Goal: Transaction & Acquisition: Purchase product/service

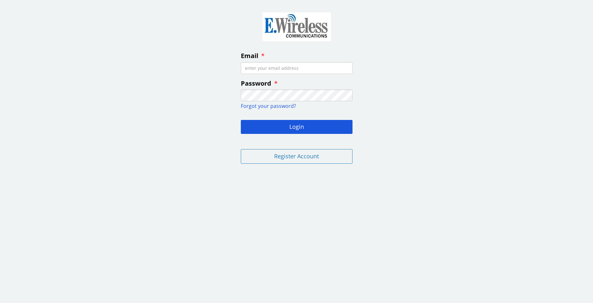
click at [287, 68] on input "Email" at bounding box center [297, 68] width 112 height 12
type input "[EMAIL_ADDRESS][DOMAIN_NAME]"
click at [298, 129] on button "Login" at bounding box center [297, 127] width 112 height 14
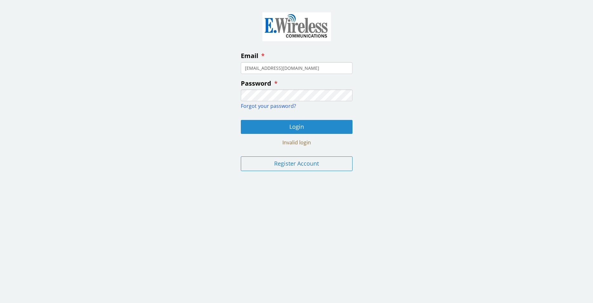
click at [284, 128] on button "Login" at bounding box center [297, 127] width 112 height 14
click at [296, 127] on button "Login" at bounding box center [297, 127] width 112 height 14
click at [241, 120] on button "Login" at bounding box center [297, 127] width 112 height 14
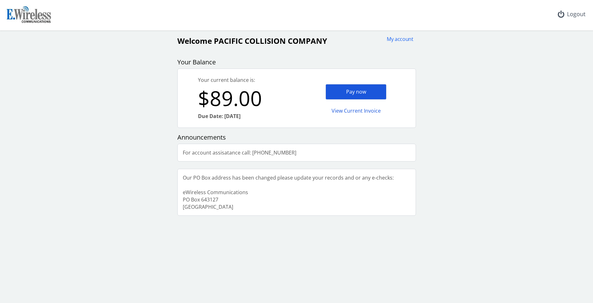
click at [349, 89] on div "Pay now" at bounding box center [355, 92] width 61 height 16
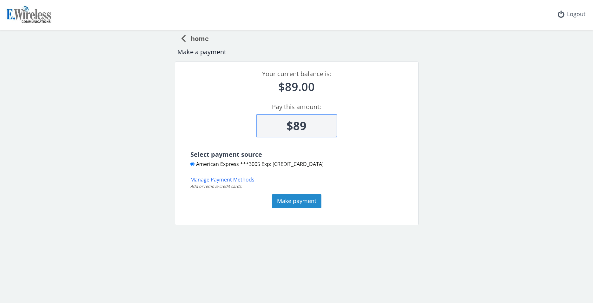
click at [294, 203] on button "Make payment" at bounding box center [296, 201] width 49 height 14
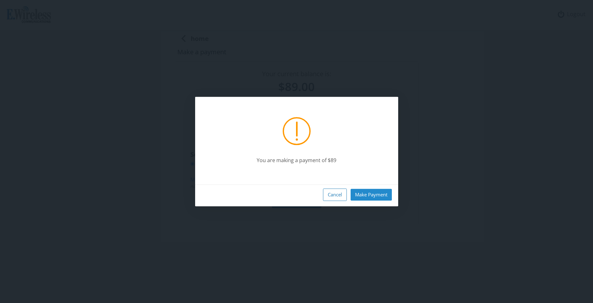
click at [360, 198] on button "Make Payment" at bounding box center [371, 195] width 41 height 12
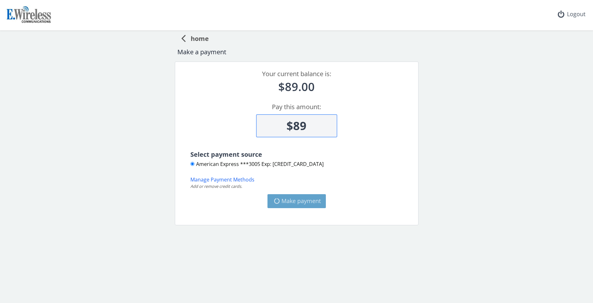
type input "$0"
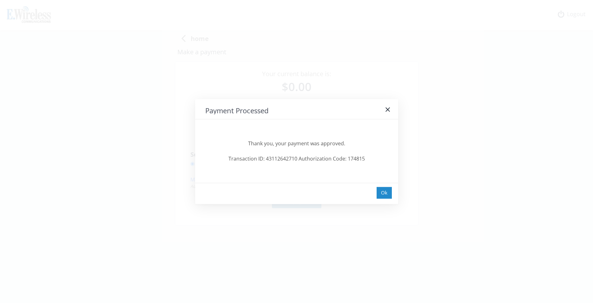
click at [385, 195] on div "Ok" at bounding box center [384, 193] width 15 height 12
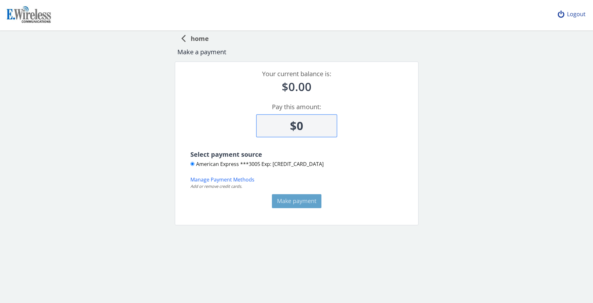
click at [582, 13] on div "Logout" at bounding box center [572, 14] width 38 height 29
